Goal: Task Accomplishment & Management: Complete application form

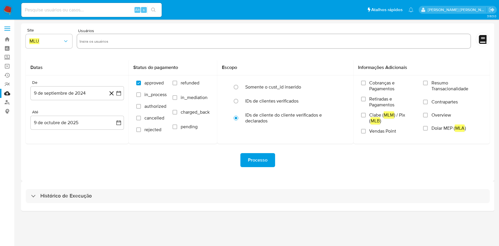
drag, startPoint x: 241, startPoint y: 195, endPoint x: 235, endPoint y: 157, distance: 38.5
click at [241, 195] on div "Histórico de Execução" at bounding box center [258, 196] width 464 height 14
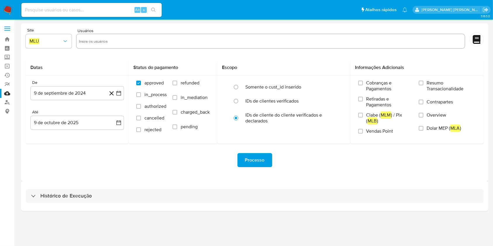
select select "10"
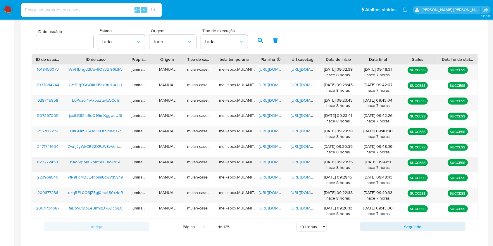
scroll to position [211, 0]
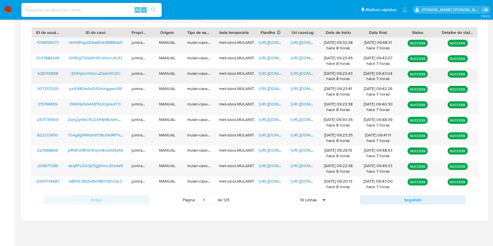
click at [273, 74] on span "[URL][DOMAIN_NAME]" at bounding box center [279, 73] width 40 height 6
click at [304, 75] on span "[URL][DOMAIN_NAME]" at bounding box center [311, 73] width 40 height 6
click at [114, 73] on span "rEbPqzor1VtxouZta4x5CqTn" at bounding box center [95, 73] width 50 height 6
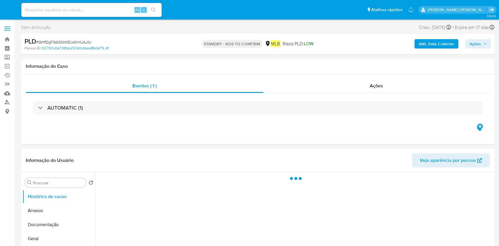
select select "10"
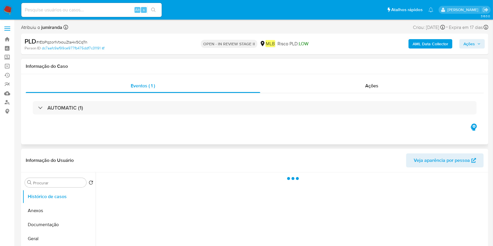
select select "10"
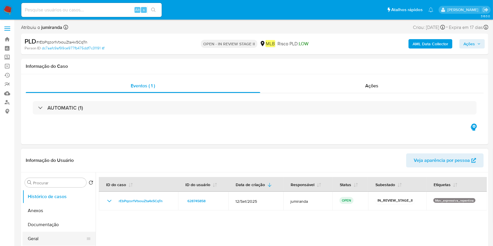
click at [41, 237] on button "Geral" at bounding box center [57, 239] width 68 height 14
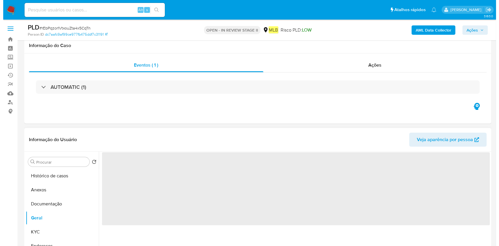
scroll to position [78, 0]
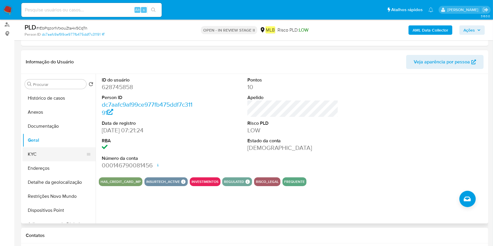
drag, startPoint x: 33, startPoint y: 159, endPoint x: 47, endPoint y: 149, distance: 17.4
click at [33, 159] on button "KYC" at bounding box center [57, 154] width 68 height 14
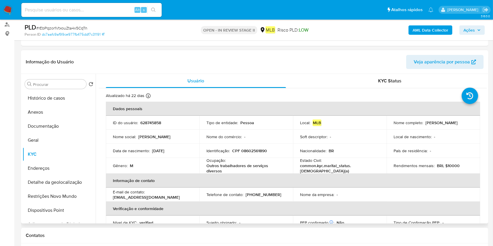
click at [263, 166] on p "Outros trabalhadores de serviços diversos" at bounding box center [244, 168] width 77 height 11
copy div "Ocupação : Outros trabalhadores de serviços diversos"
click at [45, 138] on button "Geral" at bounding box center [57, 140] width 68 height 14
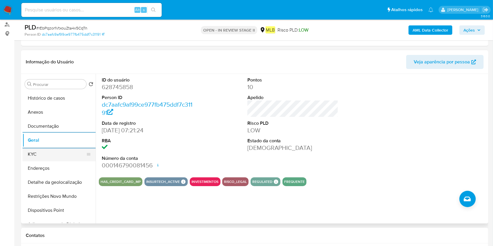
click at [58, 160] on button "KYC" at bounding box center [57, 154] width 68 height 14
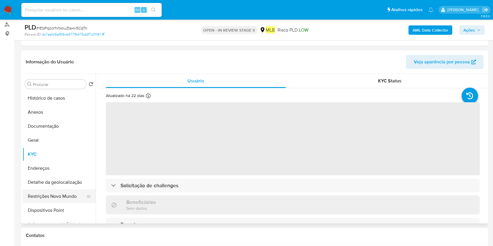
click at [44, 193] on button "Restrições Novo Mundo" at bounding box center [57, 197] width 68 height 14
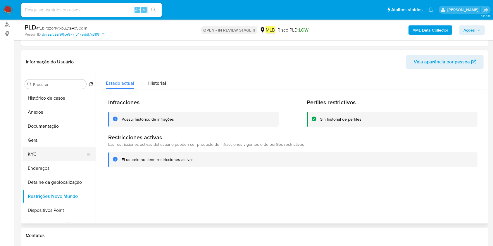
click at [52, 153] on button "KYC" at bounding box center [57, 154] width 68 height 14
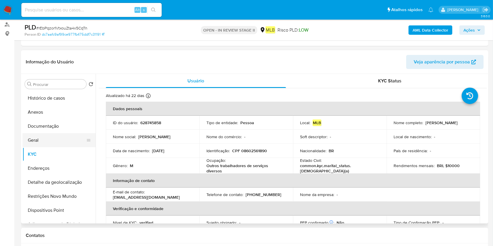
click at [40, 139] on button "Geral" at bounding box center [57, 140] width 68 height 14
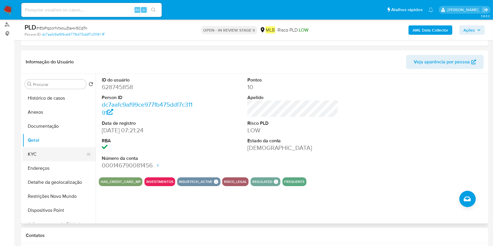
click at [52, 154] on button "KYC" at bounding box center [57, 154] width 68 height 14
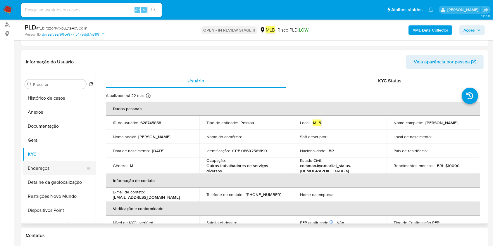
click at [64, 166] on button "Endereços" at bounding box center [57, 168] width 68 height 14
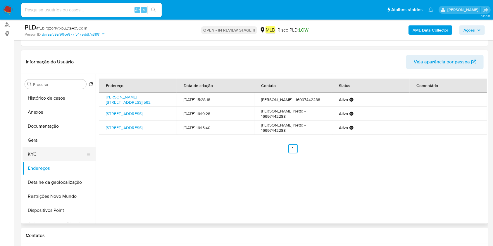
click at [36, 158] on button "KYC" at bounding box center [57, 154] width 68 height 14
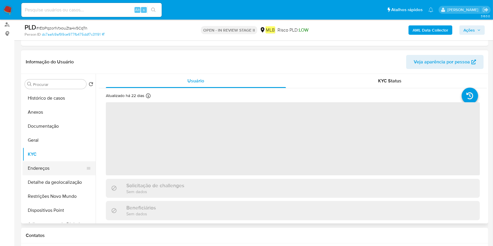
click at [37, 167] on button "Endereços" at bounding box center [57, 168] width 68 height 14
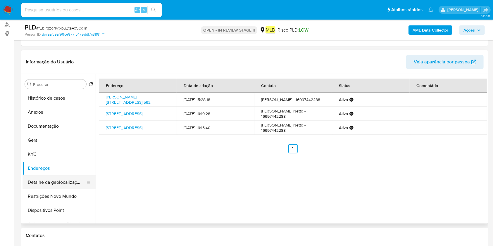
click at [68, 182] on button "Detalhe da geolocalização" at bounding box center [57, 182] width 68 height 14
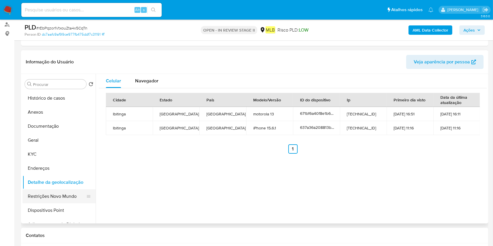
click at [57, 190] on button "Restrições Novo Mundo" at bounding box center [57, 197] width 68 height 14
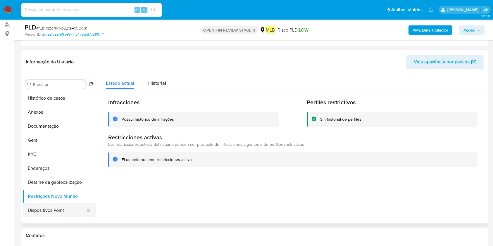
click at [41, 207] on button "Dispositivos Point" at bounding box center [57, 211] width 68 height 14
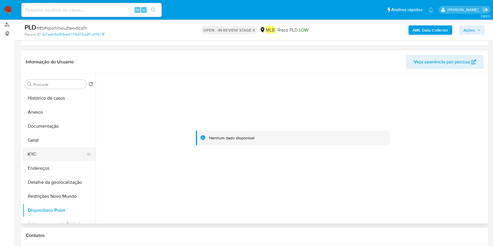
click at [49, 156] on button "KYC" at bounding box center [57, 154] width 68 height 14
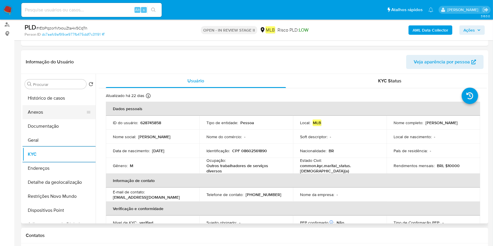
click at [57, 110] on button "Anexos" at bounding box center [57, 112] width 68 height 14
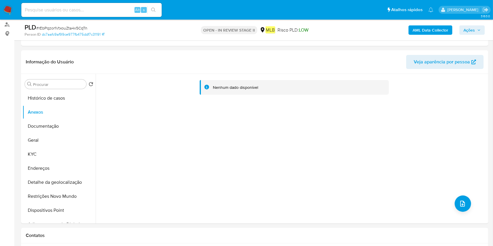
click at [441, 28] on b "AML Data Collector" at bounding box center [431, 29] width 36 height 9
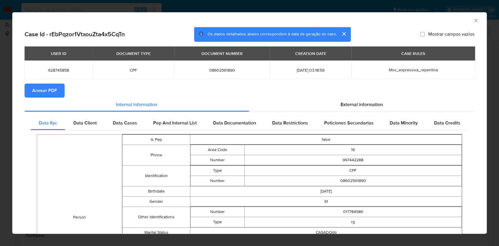
click at [47, 83] on div "USER ID DOCUMENT TYPE DOCUMENT NUMBER CREATION DATE CASE RULES 628745858 CPF 08…" at bounding box center [250, 65] width 450 height 37
click at [47, 86] on span "Anexar PDF" at bounding box center [44, 90] width 25 height 13
click at [474, 20] on icon "Fechar a janela" at bounding box center [475, 20] width 3 height 3
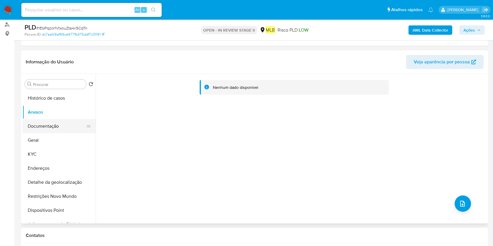
click at [44, 131] on button "Documentação" at bounding box center [57, 126] width 68 height 14
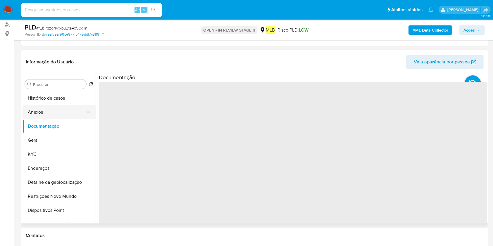
click at [52, 112] on button "Anexos" at bounding box center [57, 112] width 68 height 14
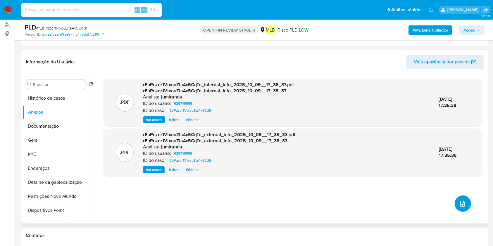
click at [467, 206] on button "upload-file" at bounding box center [463, 204] width 16 height 16
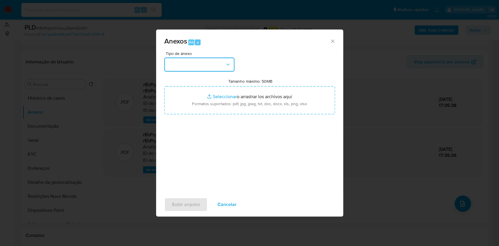
click at [205, 67] on button "button" at bounding box center [199, 65] width 70 height 14
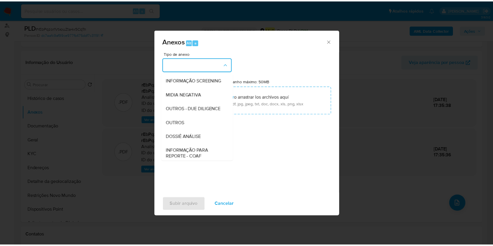
scroll to position [90, 0]
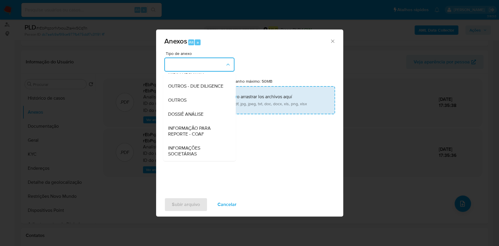
drag, startPoint x: 195, startPoint y: 111, endPoint x: 192, endPoint y: 113, distance: 3.7
click at [192, 113] on span "DOSSIÊ ANÁLISE" at bounding box center [185, 114] width 35 height 6
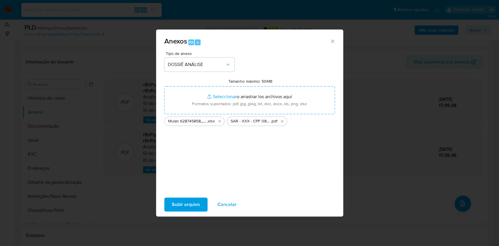
click at [187, 204] on span "Subir arquivo" at bounding box center [186, 204] width 28 height 13
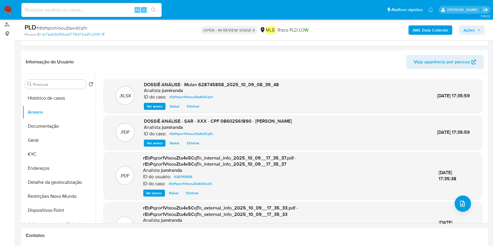
click at [471, 30] on span "Ações" at bounding box center [469, 29] width 11 height 9
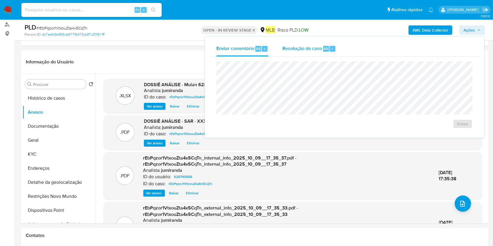
click at [311, 42] on div "Resolução do caso Alt r" at bounding box center [310, 48] width 54 height 15
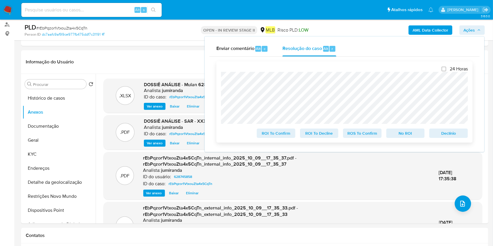
click at [363, 135] on span "ROS To Confirm" at bounding box center [362, 133] width 30 height 8
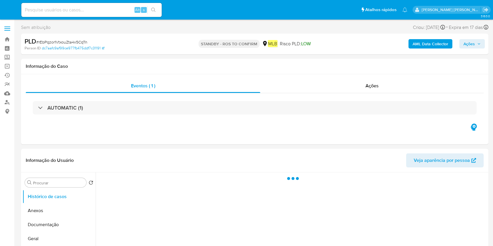
select select "10"
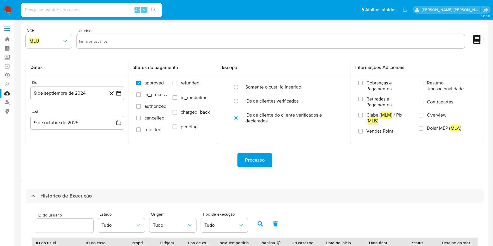
select select "10"
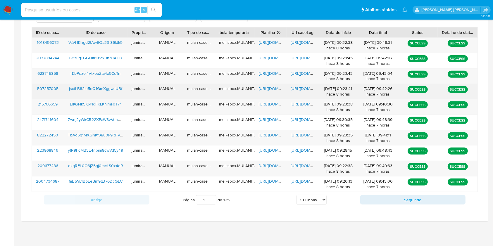
click at [264, 86] on span "[URL][DOMAIN_NAME]" at bounding box center [279, 89] width 40 height 6
click at [303, 89] on span "[URL][DOMAIN_NAME]" at bounding box center [311, 89] width 40 height 6
click at [108, 87] on span "jsxfLB82ie5dQ1GmXggwsUBf" at bounding box center [95, 89] width 53 height 6
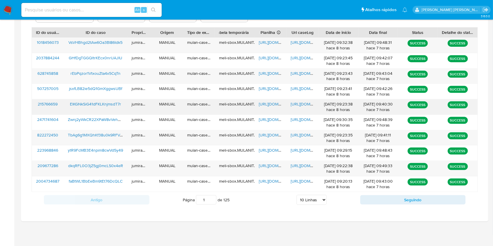
click at [275, 104] on span "https://docs.google.com/spreadsheets/d/12x5-Kl67rqGcw_csJf14Z9Esp4WWYIoR-Wvitfw…" at bounding box center [279, 104] width 40 height 6
click at [298, 104] on span "https://docs.google.com/document/d/1AmcnhcVraa4PqHsiuQHgi0tRISoSTd0ILpl6YZgS64w…" at bounding box center [311, 104] width 40 height 6
click at [109, 105] on span "ElKGNkSiG41dFKLKnjmsdT7r" at bounding box center [95, 104] width 51 height 6
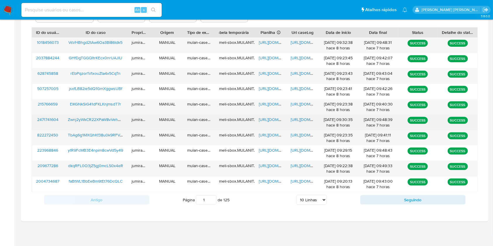
drag, startPoint x: 269, startPoint y: 117, endPoint x: 277, endPoint y: 118, distance: 8.3
click at [269, 117] on span "https://docs.google.com/spreadsheets/d/1w7-g8NNI_6e9lJPJ3-m5kdN4mI28jXSSvJUyASM…" at bounding box center [279, 120] width 40 height 6
click at [301, 120] on span "https://docs.google.com/document/d/1lgFgtMtOxlNv4JVvtZ24LNWBDYC8C91aGy2mQbdDBgs…" at bounding box center [311, 120] width 40 height 6
click at [106, 120] on span "Zwnj2yWkCR22XPaW8vVehBJm" at bounding box center [97, 120] width 58 height 6
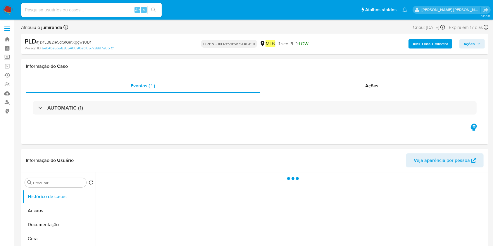
select select "10"
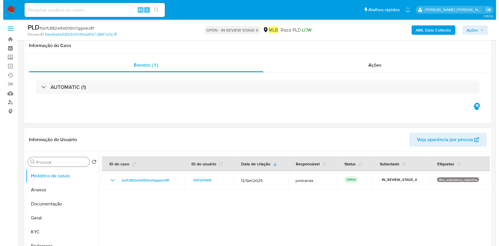
scroll to position [78, 0]
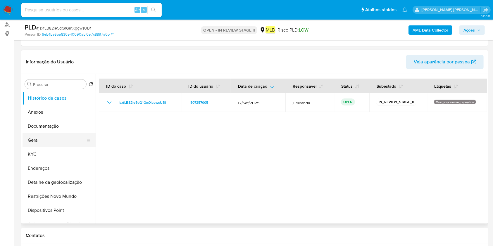
click at [47, 144] on button "Geral" at bounding box center [57, 140] width 68 height 14
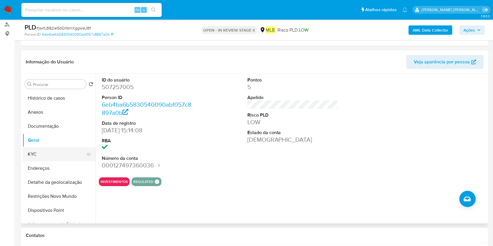
click at [50, 149] on button "KYC" at bounding box center [57, 154] width 68 height 14
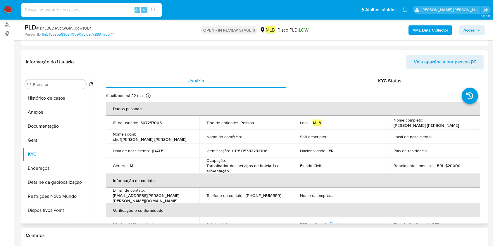
click at [211, 165] on p "Trabalhador dos serviços de hotelaria e alimentação" at bounding box center [244, 168] width 77 height 11
copy div "Ocupação : Trabalhador dos serviços de hotelaria e alimentação"
click at [34, 194] on button "Restrições Novo Mundo" at bounding box center [57, 197] width 68 height 14
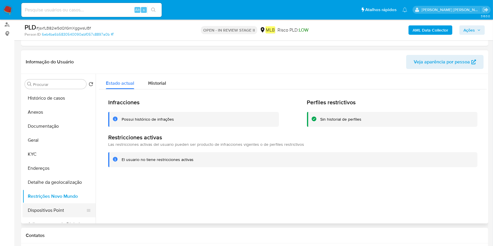
click at [41, 206] on button "Dispositivos Point" at bounding box center [57, 211] width 68 height 14
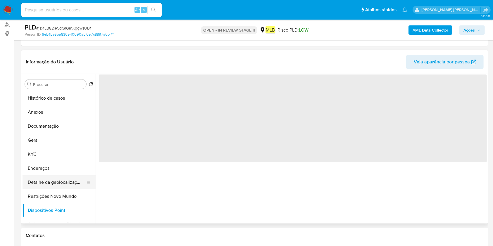
click at [58, 184] on button "Detalhe da geolocalização" at bounding box center [57, 182] width 68 height 14
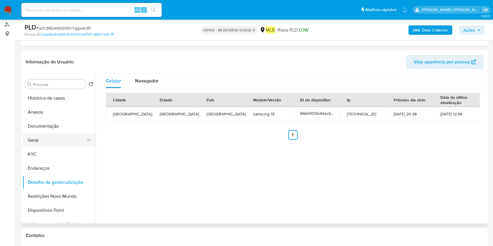
click at [55, 142] on button "Geral" at bounding box center [57, 140] width 68 height 14
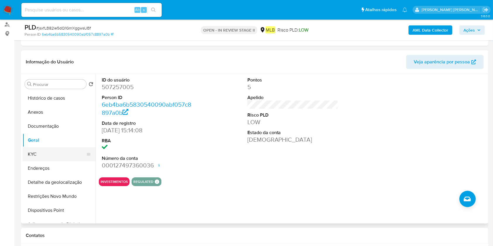
click at [46, 155] on button "KYC" at bounding box center [57, 154] width 68 height 14
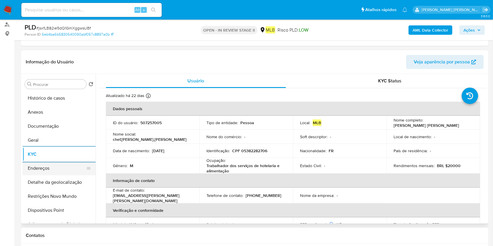
click at [37, 163] on button "Endereços" at bounding box center [57, 168] width 68 height 14
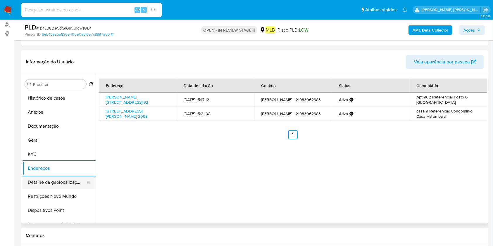
click at [41, 183] on button "Detalhe da geolocalização" at bounding box center [57, 182] width 68 height 14
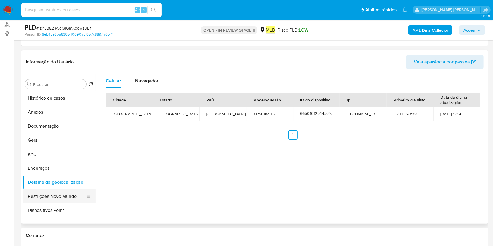
click at [66, 193] on button "Restrições Novo Mundo" at bounding box center [57, 197] width 68 height 14
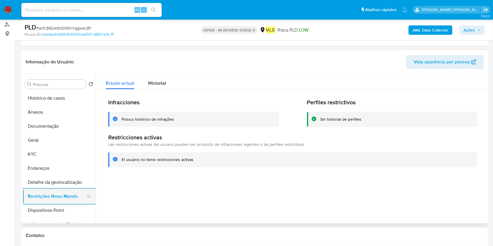
click at [50, 207] on button "Dispositivos Point" at bounding box center [59, 211] width 73 height 14
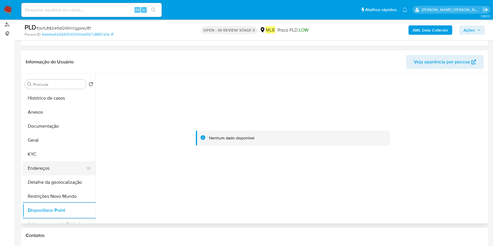
click at [59, 169] on button "Endereços" at bounding box center [57, 168] width 68 height 14
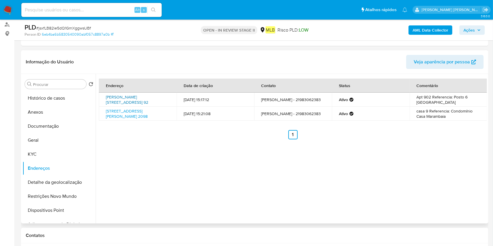
drag, startPoint x: 104, startPoint y: 94, endPoint x: 119, endPoint y: 100, distance: 16.4
click at [119, 100] on td "Rua Joaquim Nabuco 92, Rio De Janeiro, Rio De Janeiro, 22080030, Brasil 92" at bounding box center [138, 100] width 78 height 14
copy link "Rua Joaquim Nabuco 92, Rio De Janeiro"
click at [49, 112] on button "Anexos" at bounding box center [57, 112] width 68 height 14
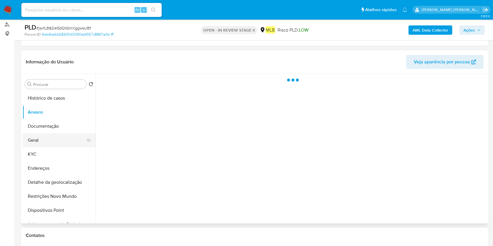
click at [48, 142] on button "Geral" at bounding box center [57, 140] width 68 height 14
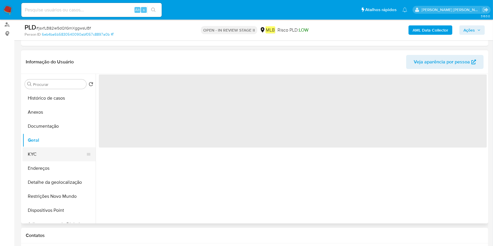
click at [44, 157] on button "KYC" at bounding box center [57, 154] width 68 height 14
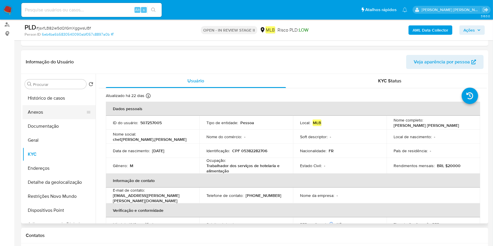
click at [60, 115] on button "Anexos" at bounding box center [57, 112] width 68 height 14
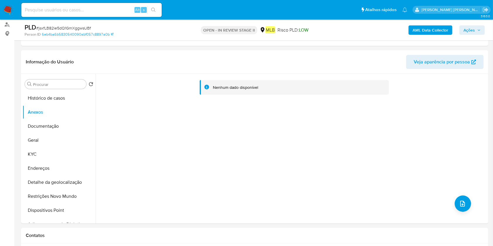
click at [444, 31] on b "AML Data Collector" at bounding box center [431, 29] width 36 height 9
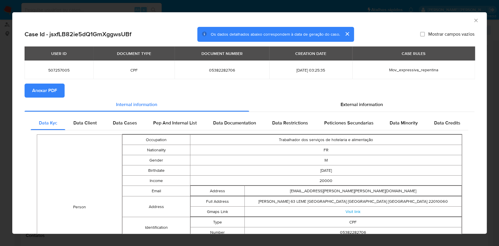
click at [42, 88] on span "Anexar PDF" at bounding box center [44, 90] width 25 height 13
click at [473, 20] on icon "Fechar a janela" at bounding box center [476, 21] width 6 height 6
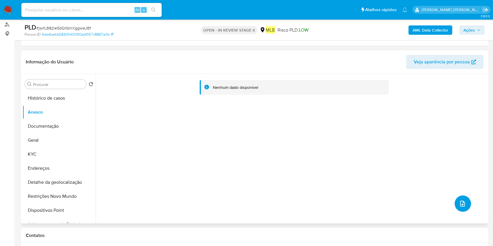
click at [466, 202] on button "upload-file" at bounding box center [463, 204] width 16 height 16
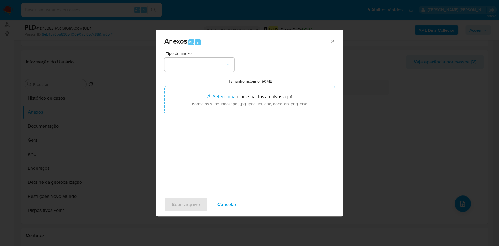
click at [99, 125] on div "Anexos Alt a Tipo de anexo Tamanho máximo: 50MB Seleccionar archivos Selecciona…" at bounding box center [249, 123] width 499 height 246
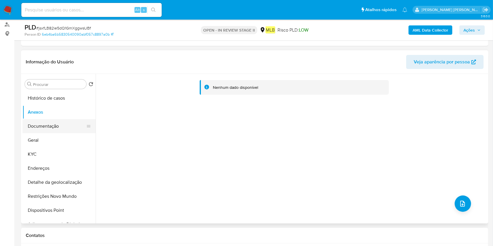
click at [48, 120] on button "Documentação" at bounding box center [57, 126] width 68 height 14
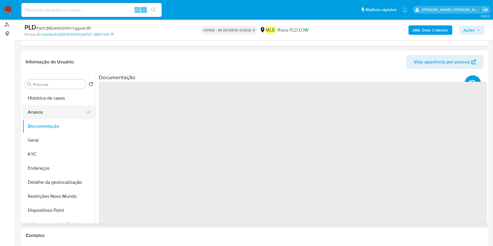
click at [47, 109] on button "Anexos" at bounding box center [57, 112] width 68 height 14
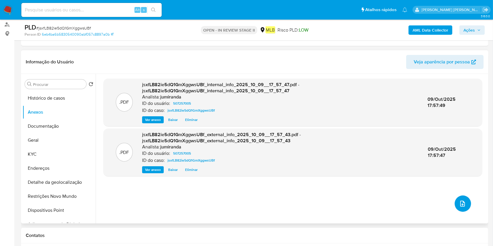
click at [467, 200] on button "upload-file" at bounding box center [463, 204] width 16 height 16
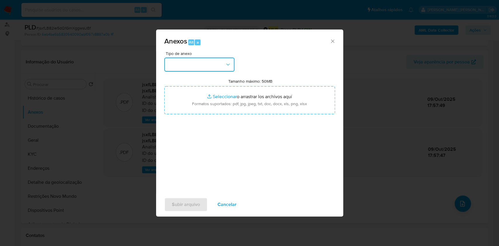
click at [208, 64] on button "button" at bounding box center [199, 65] width 70 height 14
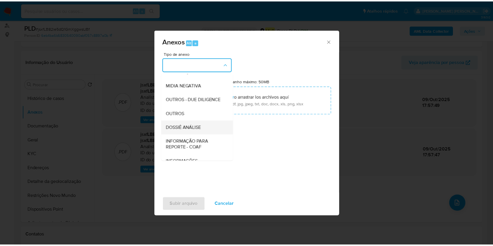
scroll to position [90, 0]
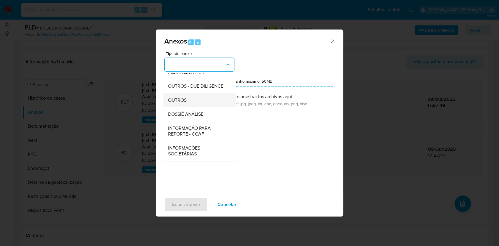
click at [197, 103] on div "OUTROS" at bounding box center [198, 100] width 60 height 14
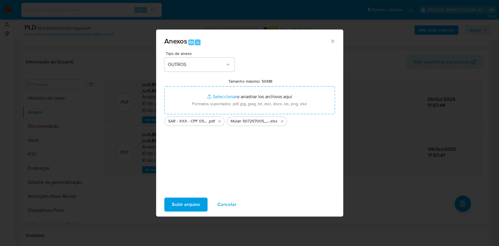
click at [196, 204] on span "Subir arquivo" at bounding box center [186, 204] width 28 height 13
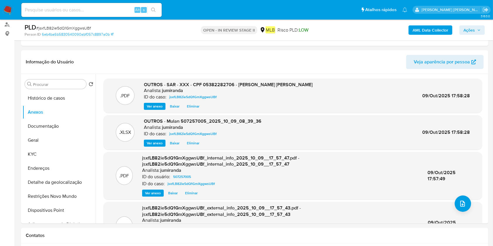
drag, startPoint x: 481, startPoint y: 31, endPoint x: 481, endPoint y: 27, distance: 3.8
click at [480, 31] on icon "button" at bounding box center [479, 30] width 4 height 4
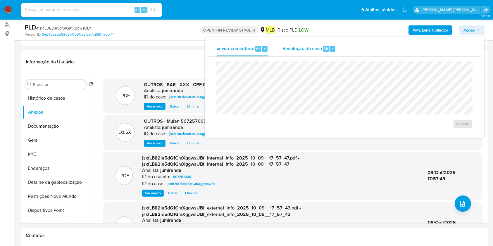
click at [289, 53] on div "Resolução do caso Alt r" at bounding box center [310, 48] width 54 height 15
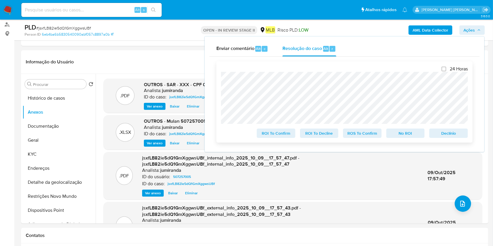
click at [366, 135] on span "ROS To Confirm" at bounding box center [362, 133] width 30 height 8
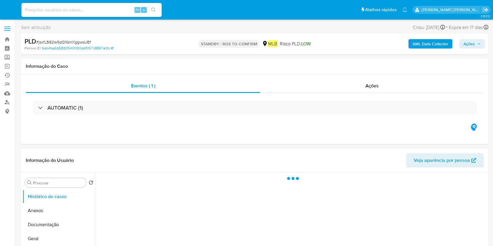
select select "10"
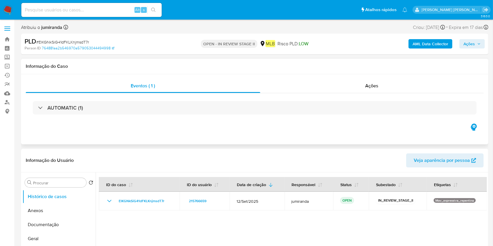
scroll to position [78, 0]
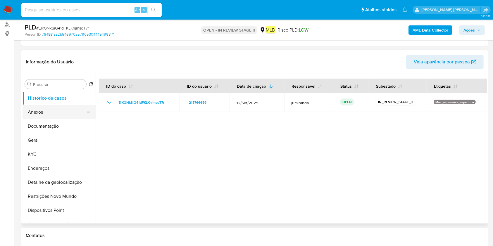
click at [42, 106] on button "Anexos" at bounding box center [57, 112] width 68 height 14
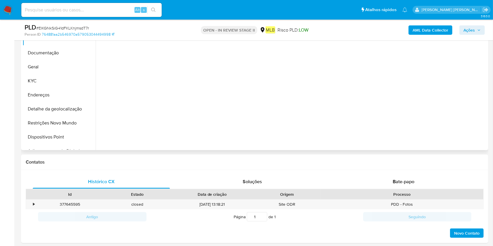
scroll to position [156, 0]
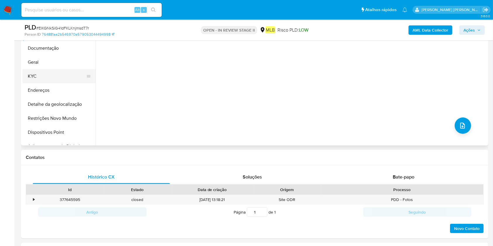
click at [56, 73] on button "KYC" at bounding box center [57, 76] width 68 height 14
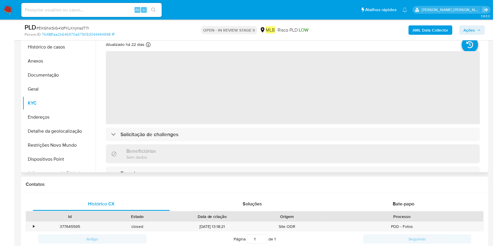
scroll to position [117, 0]
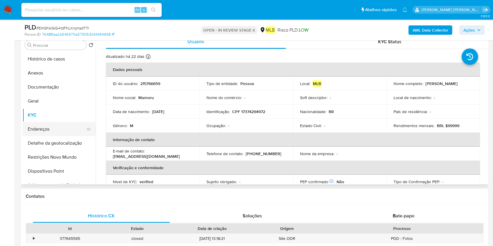
click at [56, 124] on button "Endereços" at bounding box center [57, 129] width 68 height 14
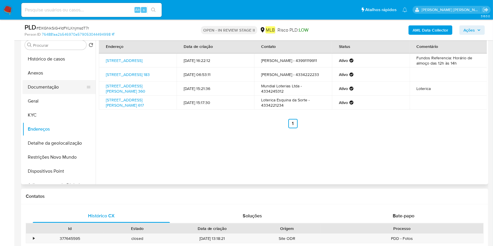
click at [52, 90] on button "Documentação" at bounding box center [57, 87] width 68 height 14
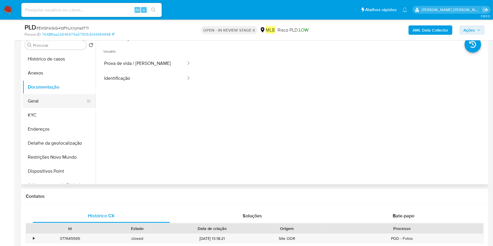
click at [58, 107] on button "Geral" at bounding box center [57, 101] width 68 height 14
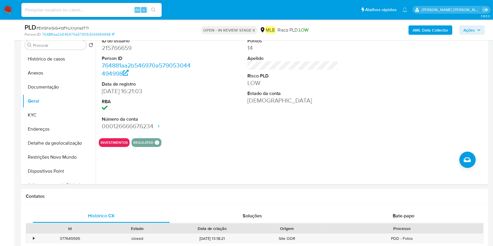
drag, startPoint x: 66, startPoint y: 84, endPoint x: 122, endPoint y: 27, distance: 79.8
click at [66, 83] on button "Documentação" at bounding box center [59, 87] width 73 height 14
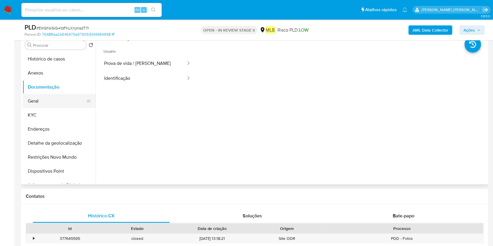
click at [58, 102] on button "Geral" at bounding box center [57, 101] width 68 height 14
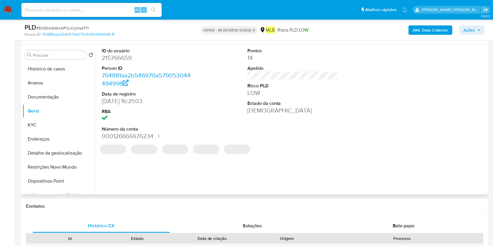
scroll to position [78, 0]
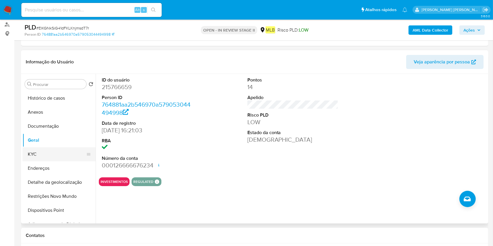
click at [70, 149] on button "KYC" at bounding box center [57, 154] width 68 height 14
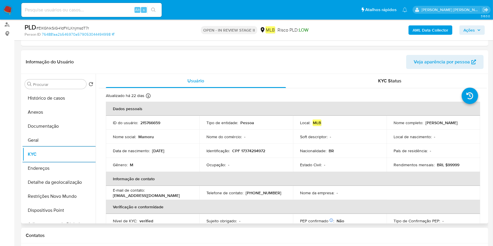
click at [40, 165] on button "Endereços" at bounding box center [59, 168] width 73 height 14
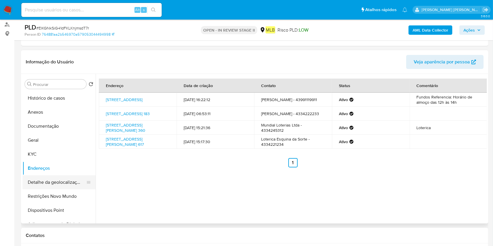
click at [47, 178] on button "Detalhe da geolocalização" at bounding box center [57, 182] width 68 height 14
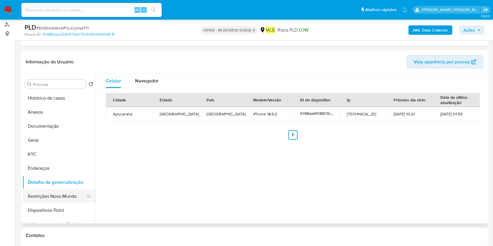
click at [43, 201] on button "Restrições Novo Mundo" at bounding box center [57, 197] width 68 height 14
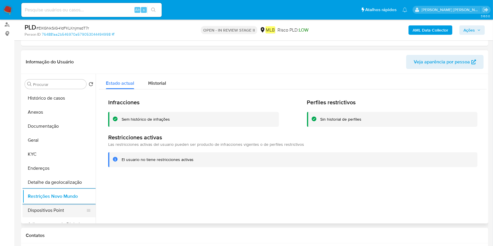
click at [61, 208] on button "Dispositivos Point" at bounding box center [57, 211] width 68 height 14
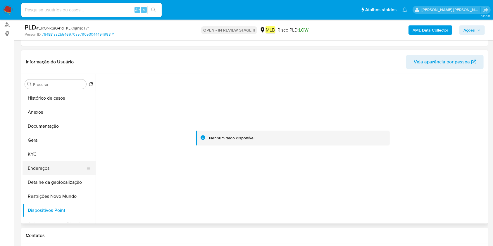
click at [49, 168] on button "Endereços" at bounding box center [57, 168] width 68 height 14
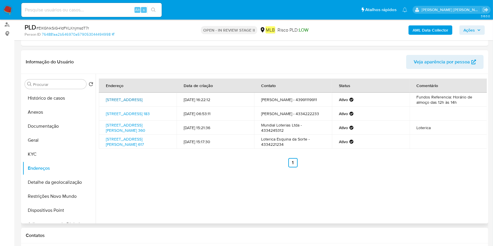
drag, startPoint x: 106, startPoint y: 97, endPoint x: 118, endPoint y: 102, distance: 12.8
click at [118, 102] on td "Rua Tamandaré 350, Apucarana, Paraná, 86800210, Brasil 350" at bounding box center [138, 100] width 78 height 14
copy link "Rua Tamandaré 350, Apucarana, Paraná"
click at [42, 146] on button "Geral" at bounding box center [57, 140] width 68 height 14
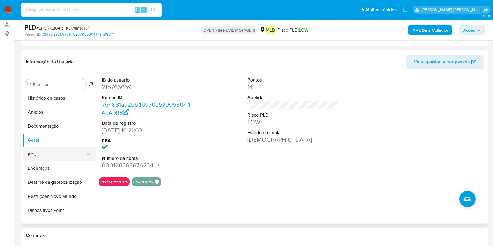
click at [70, 149] on button "KYC" at bounding box center [57, 154] width 68 height 14
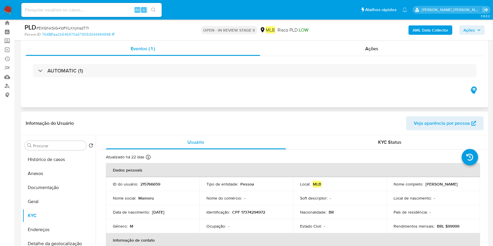
scroll to position [0, 0]
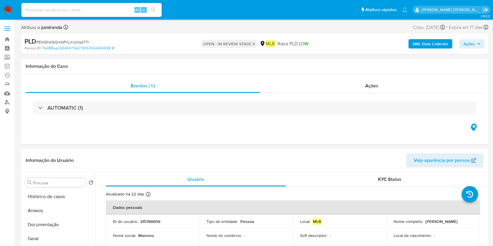
drag, startPoint x: 38, startPoint y: 207, endPoint x: 120, endPoint y: 158, distance: 95.9
click at [39, 206] on button "Anexos" at bounding box center [59, 211] width 73 height 14
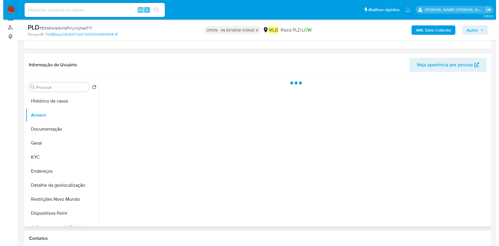
scroll to position [78, 0]
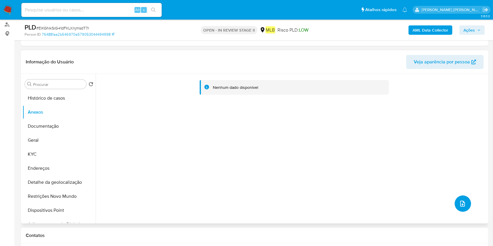
click at [459, 203] on icon "upload-file" at bounding box center [462, 203] width 7 height 7
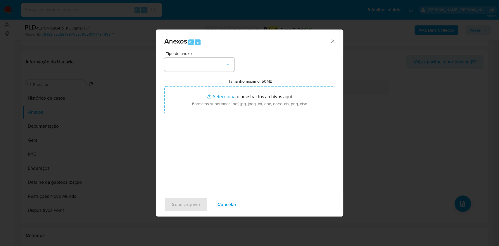
click at [423, 70] on div "Anexos Alt a Tipo de anexo Tamanho máximo: 50MB Seleccionar archivos Selecciona…" at bounding box center [249, 123] width 499 height 246
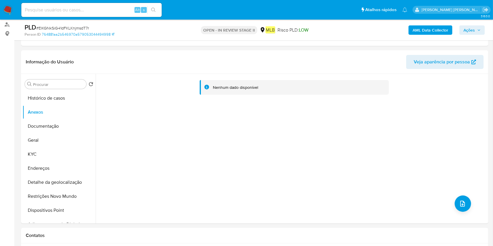
click at [435, 30] on b "AML Data Collector" at bounding box center [431, 29] width 36 height 9
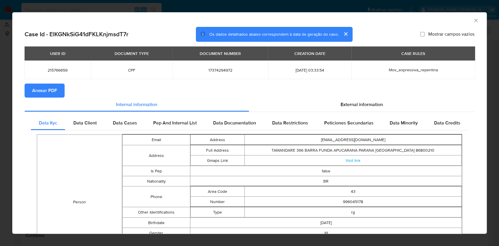
click at [42, 89] on span "Anexar PDF" at bounding box center [44, 90] width 25 height 13
click at [469, 24] on div "AML Data Collector" at bounding box center [249, 19] width 475 height 15
click at [473, 22] on icon "Fechar a janela" at bounding box center [476, 21] width 6 height 6
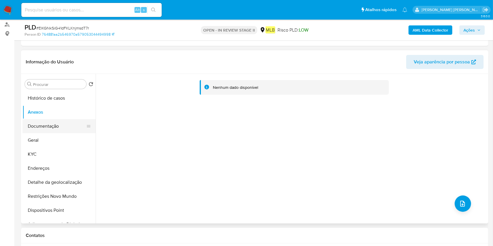
click at [45, 125] on button "Documentação" at bounding box center [57, 126] width 68 height 14
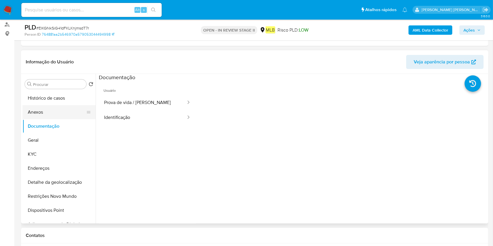
click at [45, 114] on button "Anexos" at bounding box center [57, 112] width 68 height 14
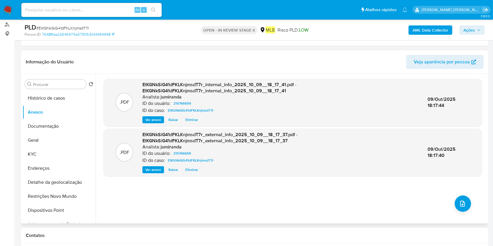
click at [469, 205] on div ".PDF ElKGNkSiG41dFKLKnjmsdT7r_internal_info_2025_10_09__18_17_41.pdf - ElKGNkSi…" at bounding box center [293, 149] width 379 height 140
click at [455, 206] on button "upload-file" at bounding box center [463, 204] width 16 height 16
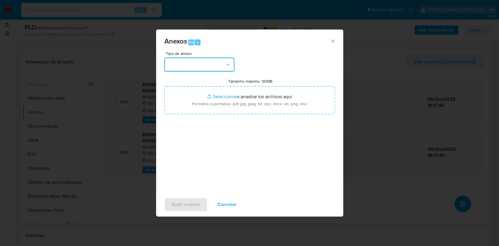
click at [218, 60] on button "button" at bounding box center [199, 65] width 70 height 14
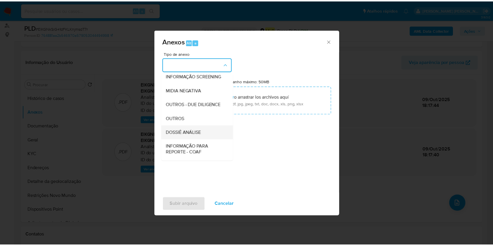
scroll to position [90, 0]
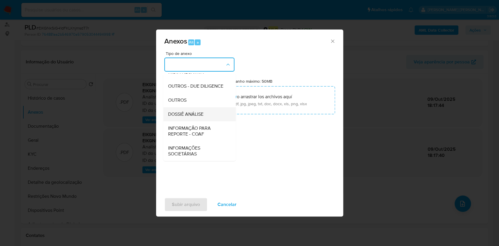
click at [205, 113] on div "DOSSIÊ ANÁLISE" at bounding box center [198, 114] width 60 height 14
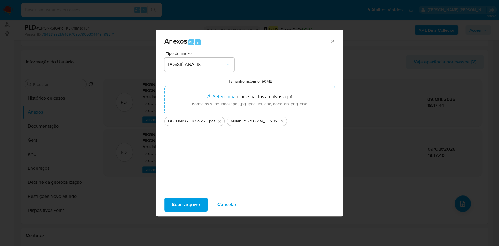
click at [188, 204] on span "Subir arquivo" at bounding box center [186, 204] width 28 height 13
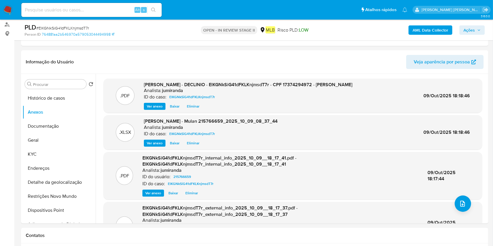
click at [482, 28] on button "Ações" at bounding box center [471, 29] width 25 height 9
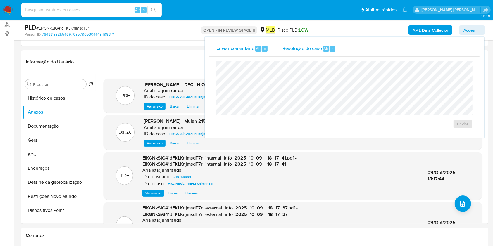
click at [297, 50] on span "Resolução do caso" at bounding box center [302, 48] width 39 height 7
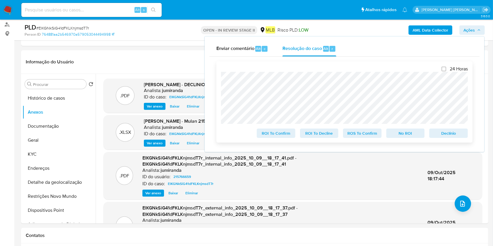
click at [401, 135] on span "No ROI" at bounding box center [405, 133] width 30 height 8
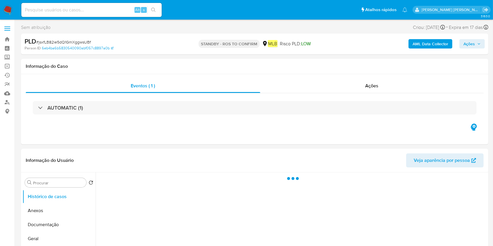
select select "10"
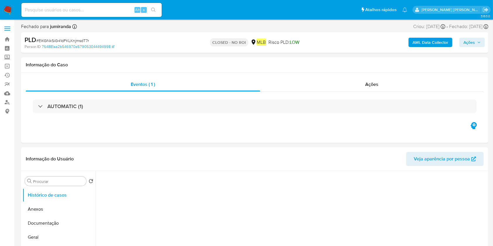
select select "10"
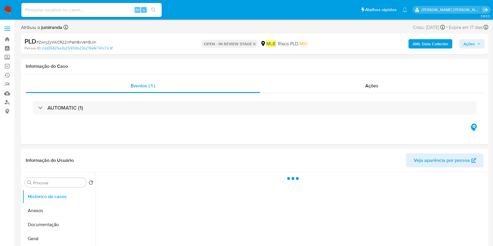
select select "10"
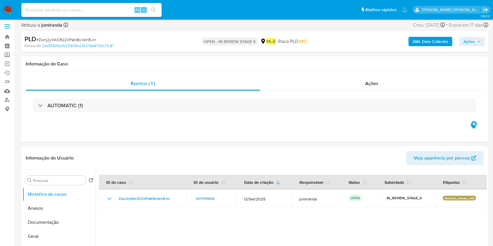
scroll to position [39, 0]
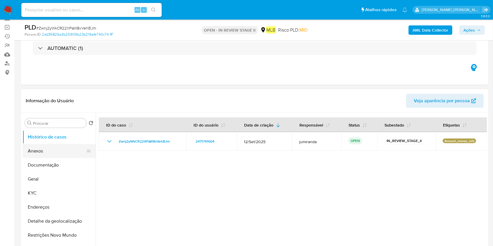
click at [62, 154] on button "Anexos" at bounding box center [57, 151] width 68 height 14
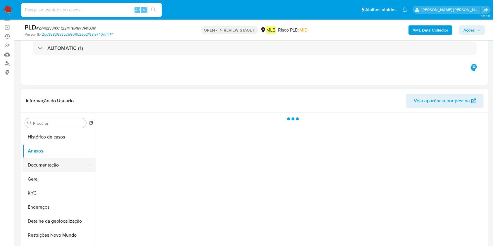
click at [63, 163] on button "Documentação" at bounding box center [57, 165] width 68 height 14
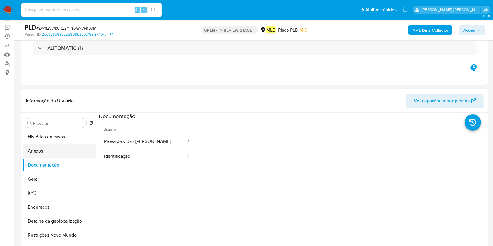
click at [55, 148] on button "Anexos" at bounding box center [57, 151] width 68 height 14
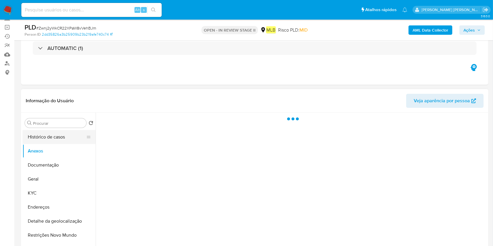
click at [68, 139] on button "Histórico de casos" at bounding box center [57, 137] width 68 height 14
drag, startPoint x: 43, startPoint y: 190, endPoint x: 45, endPoint y: 184, distance: 6.5
click at [43, 190] on button "KYC" at bounding box center [59, 193] width 73 height 14
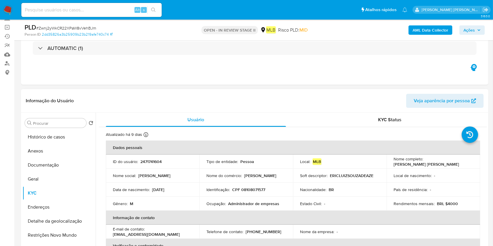
click at [240, 204] on p "Administrador de empresas" at bounding box center [253, 203] width 51 height 5
copy div "Ocupação : Administrador de empresas"
click at [53, 181] on button "Geral" at bounding box center [57, 179] width 68 height 14
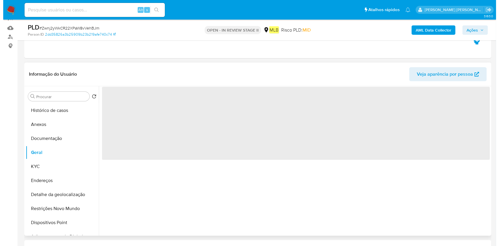
scroll to position [78, 0]
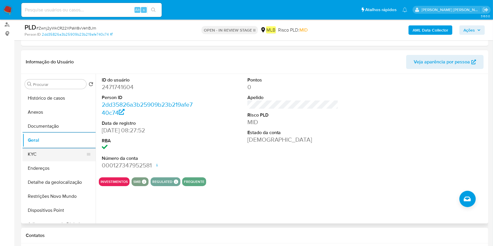
click at [43, 152] on button "KYC" at bounding box center [57, 154] width 68 height 14
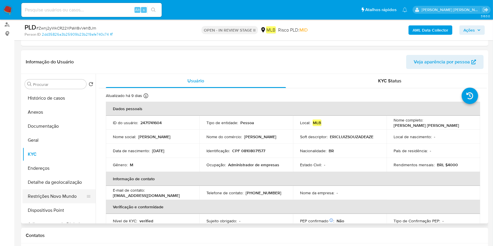
click at [64, 199] on button "Restrições Novo Mundo" at bounding box center [57, 197] width 68 height 14
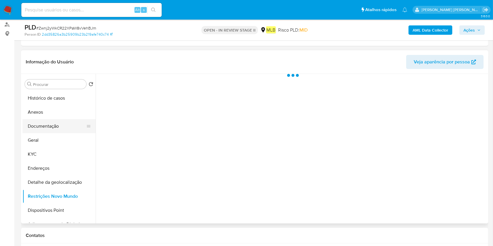
click at [56, 125] on button "Documentação" at bounding box center [57, 126] width 68 height 14
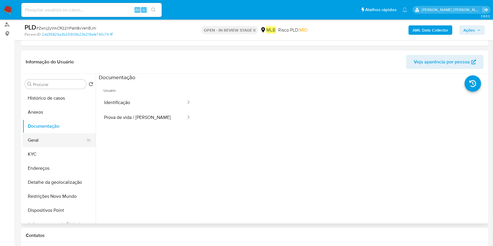
click at [33, 144] on button "Geral" at bounding box center [57, 140] width 68 height 14
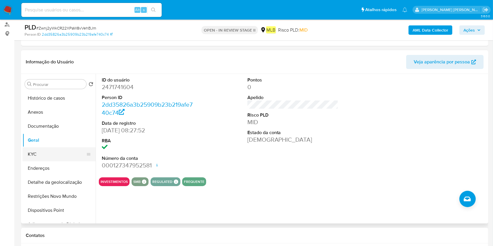
click at [49, 155] on button "KYC" at bounding box center [57, 154] width 68 height 14
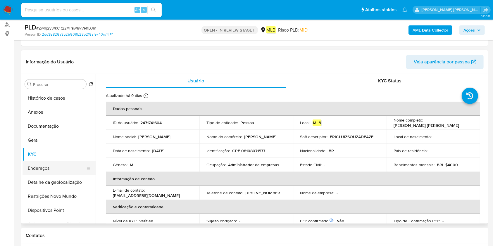
click at [56, 166] on button "Endereços" at bounding box center [57, 168] width 68 height 14
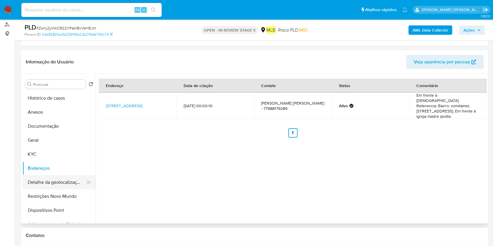
click at [58, 181] on button "Detalhe da geolocalização" at bounding box center [57, 182] width 68 height 14
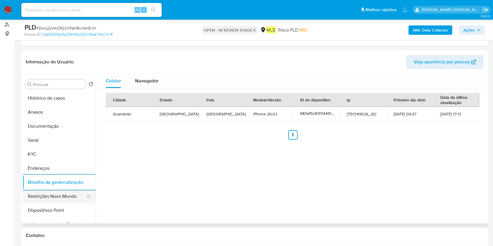
click at [57, 196] on button "Restrições Novo Mundo" at bounding box center [57, 197] width 68 height 14
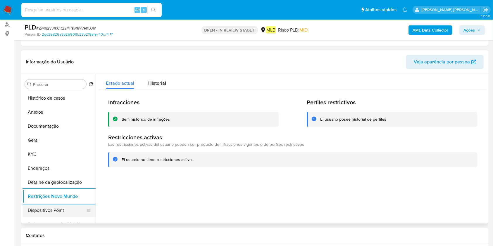
click at [41, 205] on button "Dispositivos Point" at bounding box center [57, 211] width 68 height 14
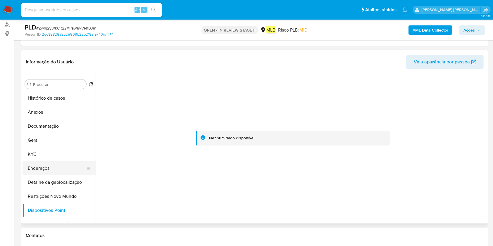
click at [30, 167] on button "Endereços" at bounding box center [57, 168] width 68 height 14
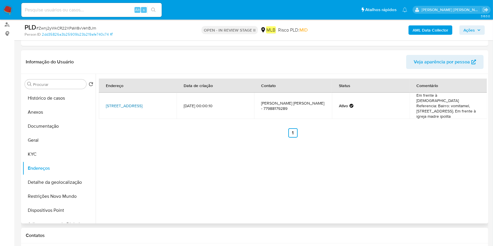
drag, startPoint x: 105, startPoint y: 99, endPoint x: 116, endPoint y: 104, distance: 12.2
click at [116, 104] on td "Rua Anagelica 275, Guanambi, Bahia, 46430000, Brasil 275" at bounding box center [138, 106] width 78 height 26
drag, startPoint x: 49, startPoint y: 108, endPoint x: 77, endPoint y: 114, distance: 29.0
click at [49, 108] on button "Anexos" at bounding box center [57, 112] width 68 height 14
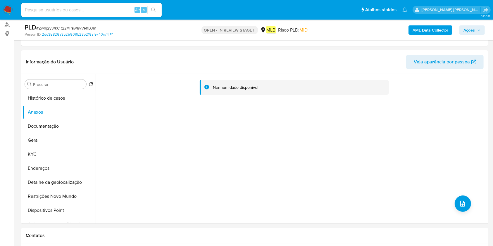
click at [426, 30] on b "AML Data Collector" at bounding box center [431, 29] width 36 height 9
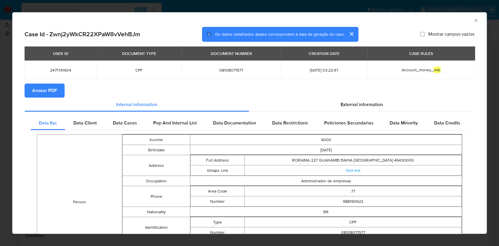
click at [63, 92] on button "Anexar PDF" at bounding box center [45, 91] width 40 height 14
click at [473, 20] on icon "Fechar a janela" at bounding box center [476, 21] width 6 height 6
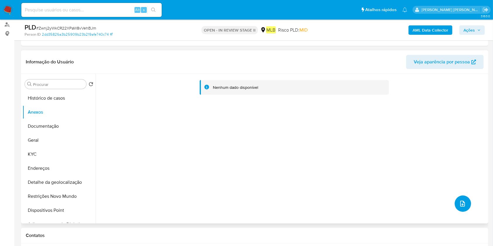
click at [459, 202] on icon "upload-file" at bounding box center [462, 203] width 7 height 7
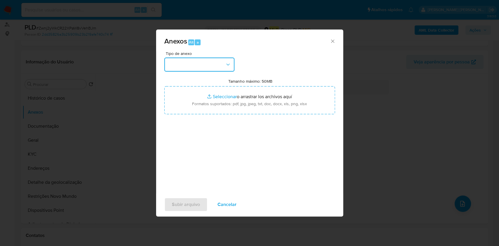
click at [208, 68] on button "button" at bounding box center [199, 65] width 70 height 14
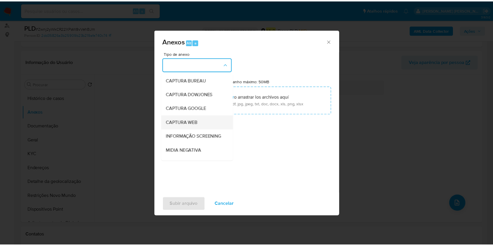
scroll to position [90, 0]
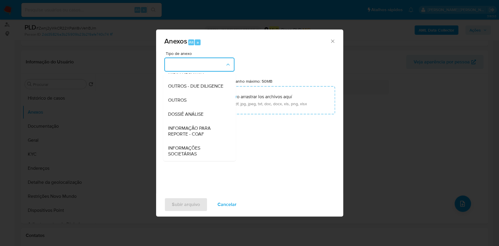
drag, startPoint x: 206, startPoint y: 113, endPoint x: 232, endPoint y: 82, distance: 39.8
click at [206, 112] on div "DOSSIÊ ANÁLISE" at bounding box center [198, 114] width 60 height 14
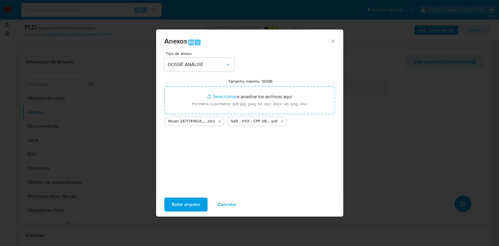
click at [176, 206] on span "Subir arquivo" at bounding box center [186, 204] width 28 height 13
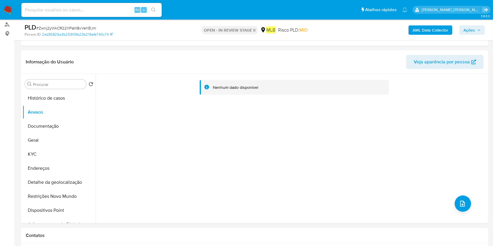
click at [485, 27] on div "PLD # Zwnj2yWkCR22XPaW8vVehBJm Person ID 2dd35826a3b25909b23b219afe740c74 OPEN …" at bounding box center [254, 30] width 467 height 21
click at [466, 32] on span "Ações" at bounding box center [469, 29] width 11 height 9
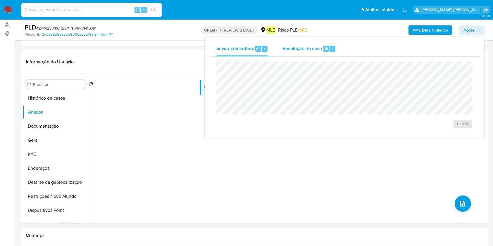
click at [328, 51] on div "Resolução do caso Alt r" at bounding box center [310, 48] width 54 height 15
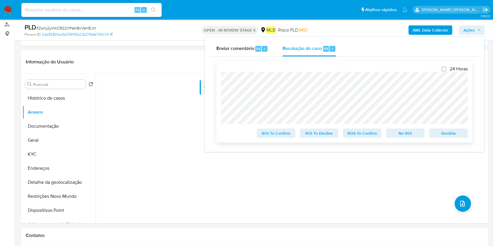
click at [369, 137] on span "ROS To Confirm" at bounding box center [362, 133] width 30 height 8
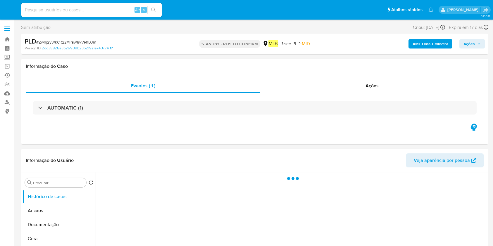
select select "10"
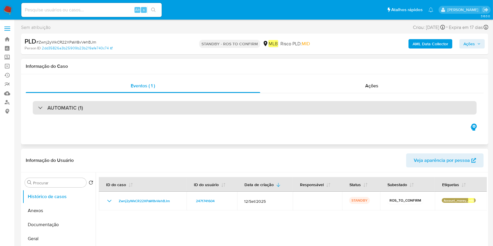
click at [118, 114] on div "AUTOMATIC (1)" at bounding box center [255, 107] width 444 height 13
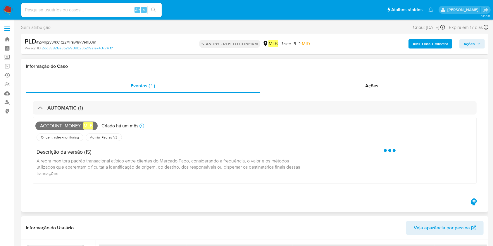
click at [72, 127] on span "Account_money_ mlb" at bounding box center [66, 126] width 62 height 9
copy span "Account_money_ mlb"
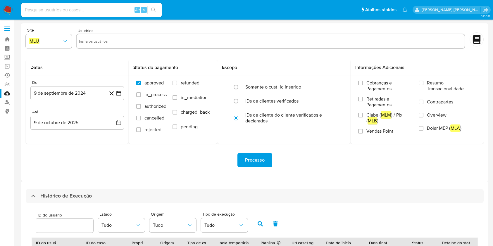
select select "10"
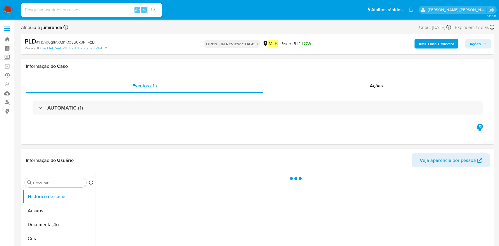
select select "10"
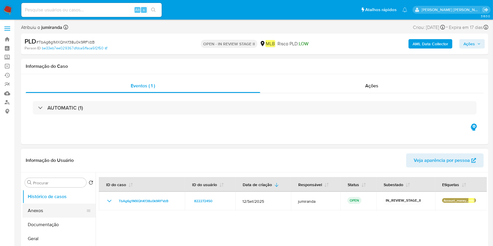
click at [64, 210] on button "Anexos" at bounding box center [57, 211] width 68 height 14
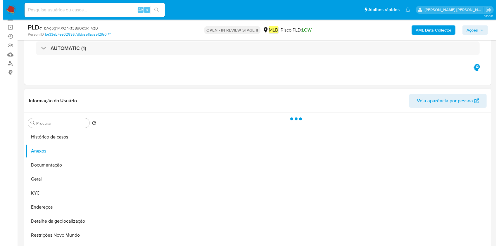
scroll to position [78, 0]
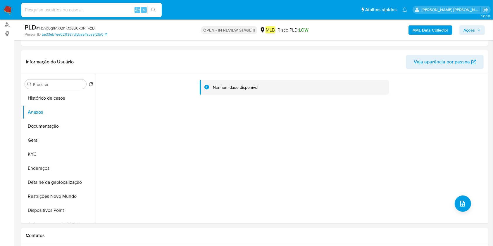
click at [435, 30] on b "AML Data Collector" at bounding box center [431, 29] width 36 height 9
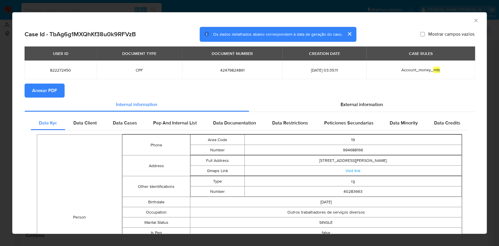
click at [58, 86] on button "Anexar PDF" at bounding box center [45, 91] width 40 height 14
click at [473, 20] on icon "Fechar a janela" at bounding box center [476, 21] width 6 height 6
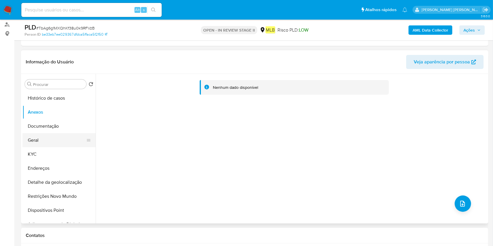
click at [43, 134] on button "Geral" at bounding box center [57, 140] width 68 height 14
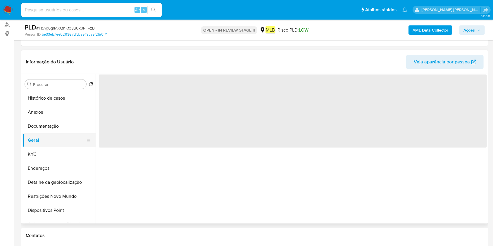
click at [43, 139] on button "Geral" at bounding box center [57, 140] width 68 height 14
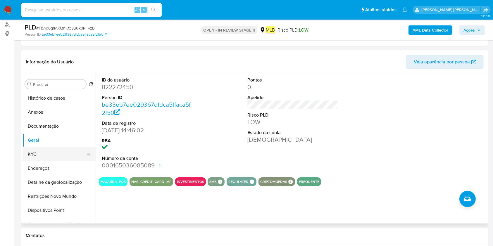
click at [60, 158] on button "KYC" at bounding box center [57, 154] width 68 height 14
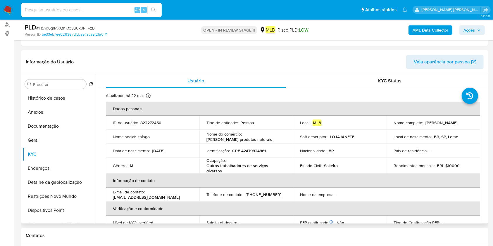
click at [237, 164] on p "Outros trabalhadores de serviços diversos" at bounding box center [244, 168] width 77 height 11
copy div "Ocupação : Outros trabalhadores de serviços diversos"
click at [54, 192] on button "Restrições Novo Mundo" at bounding box center [57, 197] width 68 height 14
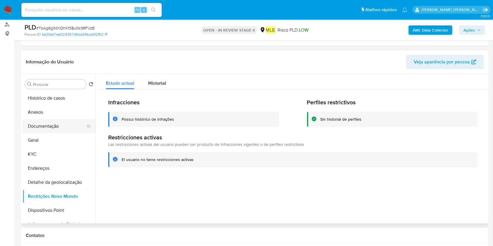
click at [46, 130] on button "Documentação" at bounding box center [57, 126] width 68 height 14
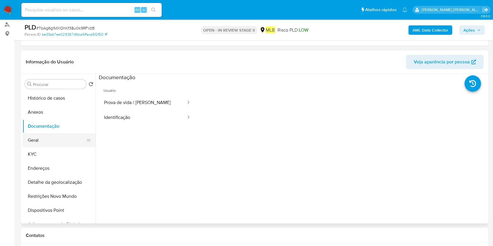
click at [65, 142] on button "Geral" at bounding box center [57, 140] width 68 height 14
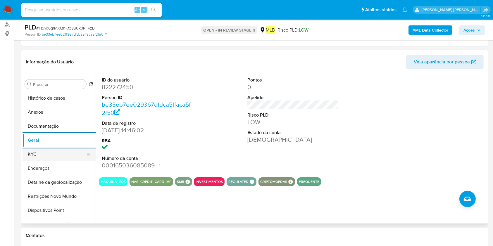
click at [54, 158] on button "KYC" at bounding box center [57, 154] width 68 height 14
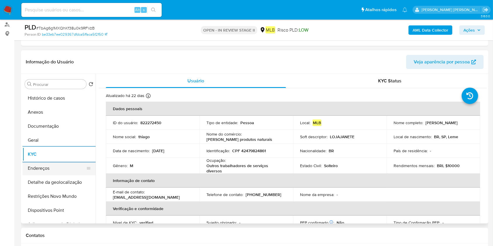
click at [69, 170] on button "Endereços" at bounding box center [57, 168] width 68 height 14
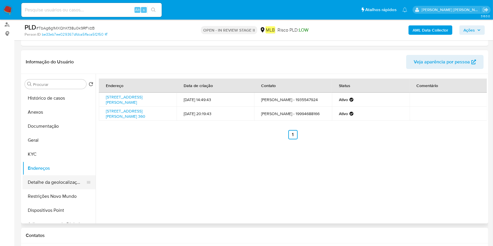
click at [53, 184] on button "Detalhe da geolocalização" at bounding box center [57, 182] width 68 height 14
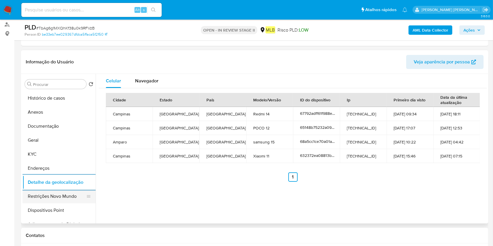
click at [53, 201] on button "Restrições Novo Mundo" at bounding box center [57, 197] width 68 height 14
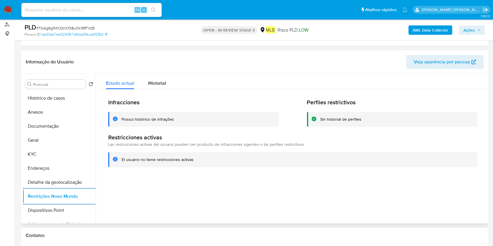
drag, startPoint x: 32, startPoint y: 212, endPoint x: 147, endPoint y: 214, distance: 114.7
click at [32, 212] on button "Dispositivos Point" at bounding box center [59, 211] width 73 height 14
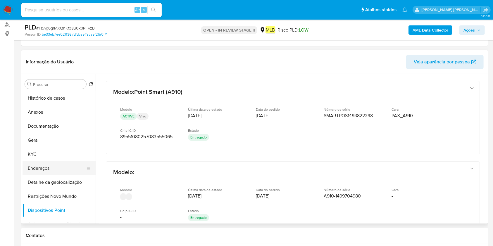
click at [44, 165] on button "Endereços" at bounding box center [57, 168] width 68 height 14
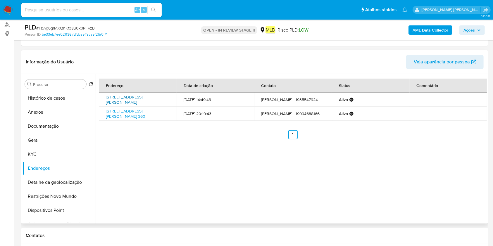
drag, startPoint x: 105, startPoint y: 94, endPoint x: 116, endPoint y: 101, distance: 13.4
click at [116, 101] on td "Rua João Pessoa 372, Leme, São Paulo, 13610110, Brasil 372" at bounding box center [138, 100] width 78 height 14
copy link "Rua João Pessoa 372, Leme, São Paulo"
drag, startPoint x: 43, startPoint y: 113, endPoint x: 73, endPoint y: 126, distance: 32.2
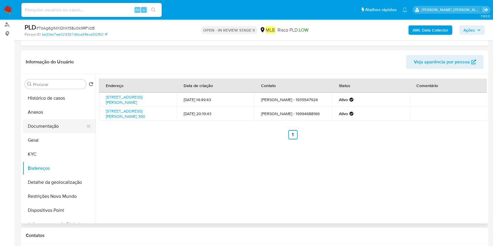
click at [43, 113] on button "Anexos" at bounding box center [59, 112] width 73 height 14
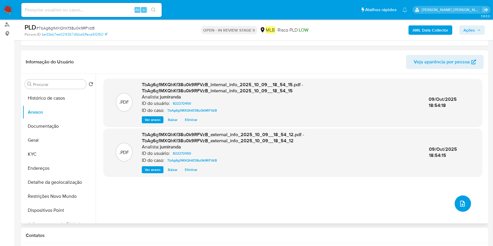
click at [462, 197] on button "upload-file" at bounding box center [463, 204] width 16 height 16
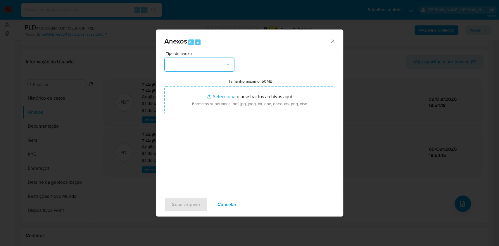
click at [210, 61] on button "button" at bounding box center [199, 65] width 70 height 14
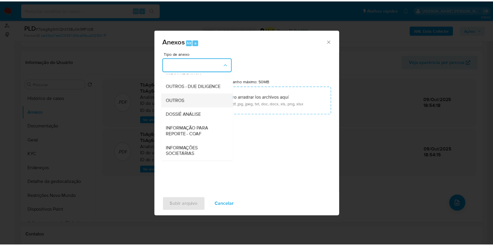
scroll to position [90, 0]
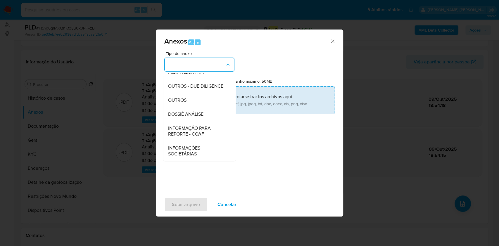
click at [199, 115] on span "DOSSIÊ ANÁLISE" at bounding box center [185, 114] width 35 height 6
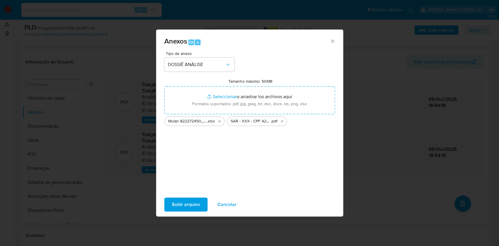
click at [188, 204] on span "Subir arquivo" at bounding box center [186, 204] width 28 height 13
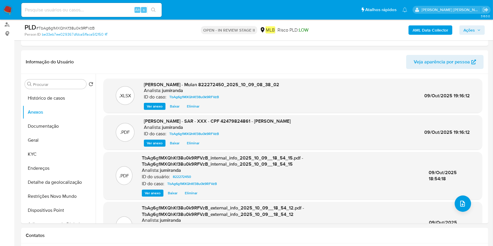
click at [478, 26] on span "Ações" at bounding box center [472, 30] width 17 height 8
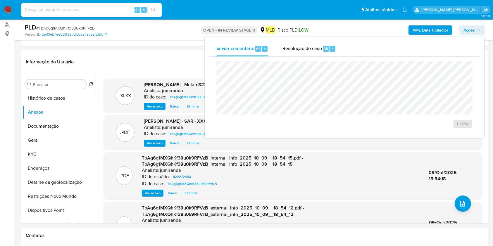
click at [311, 51] on span "Resolução do caso" at bounding box center [302, 48] width 39 height 7
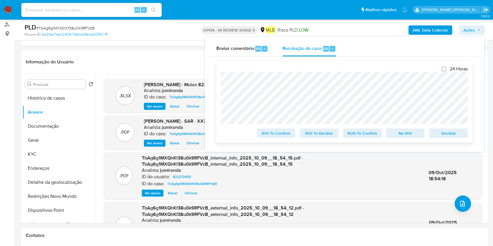
click at [369, 133] on span "ROS To Confirm" at bounding box center [362, 133] width 30 height 8
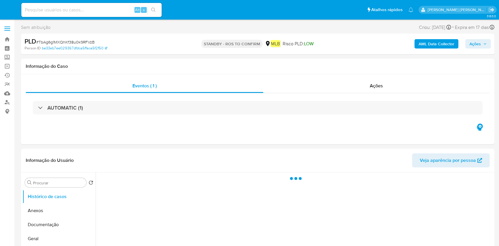
select select "10"
